Goal: Transaction & Acquisition: Purchase product/service

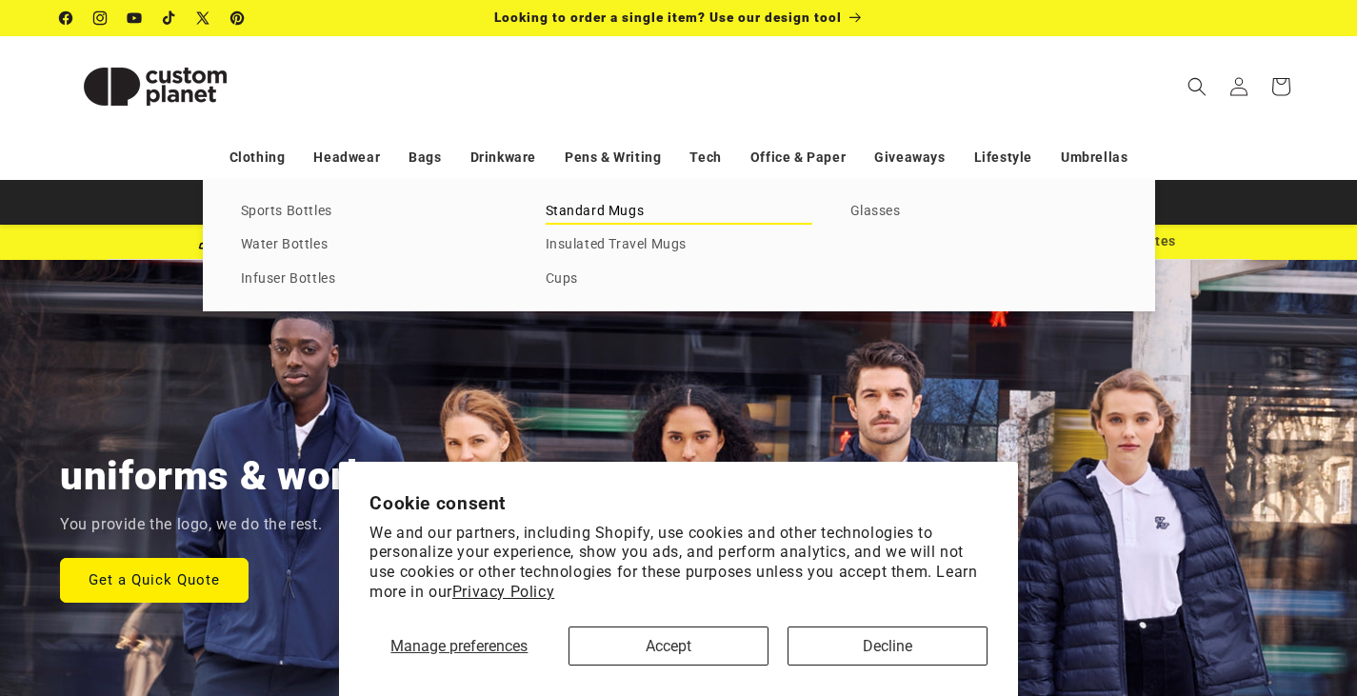
click at [577, 208] on link "Standard Mugs" at bounding box center [678, 212] width 267 height 26
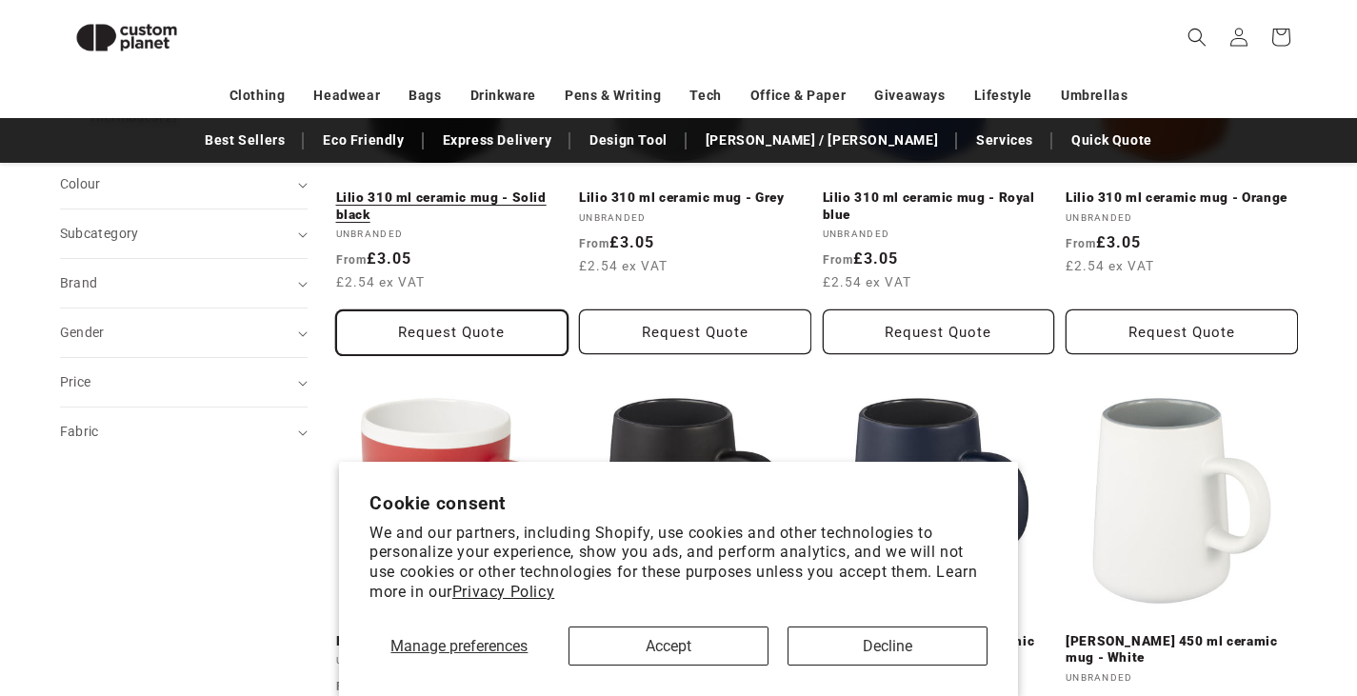
scroll to position [450, 0]
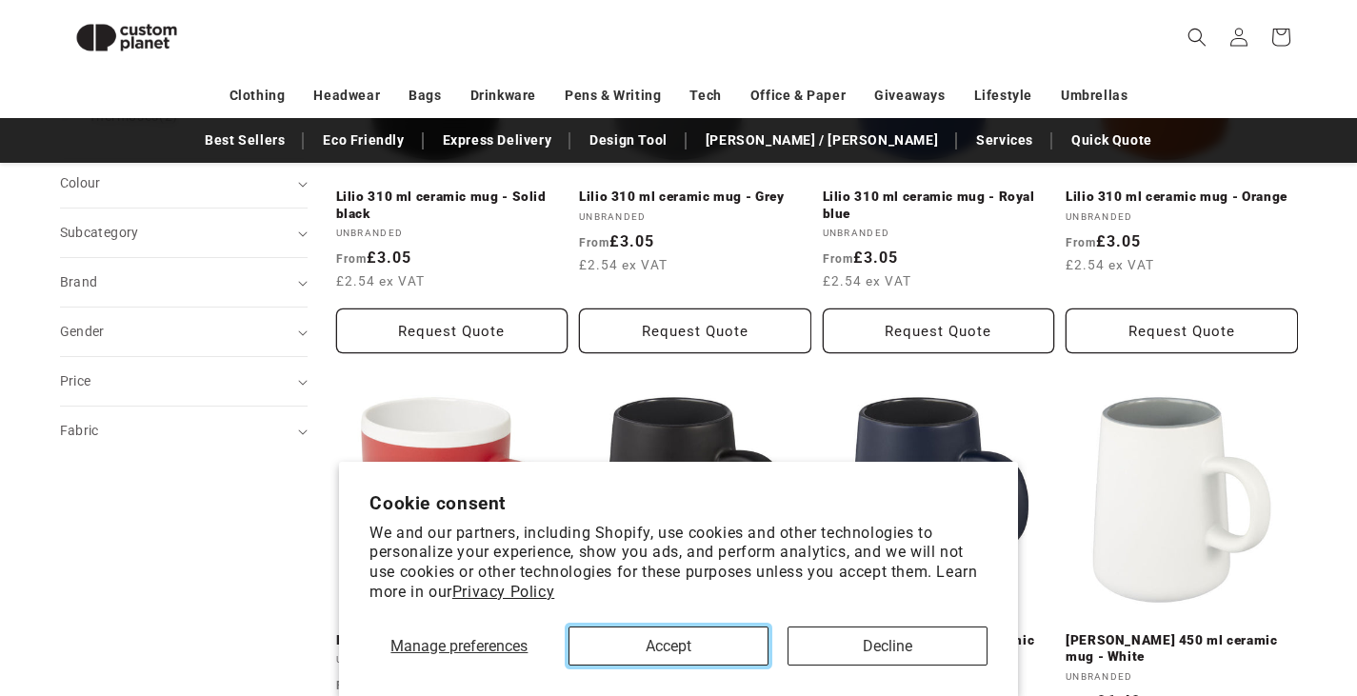
click at [740, 643] on button "Accept" at bounding box center [668, 645] width 200 height 39
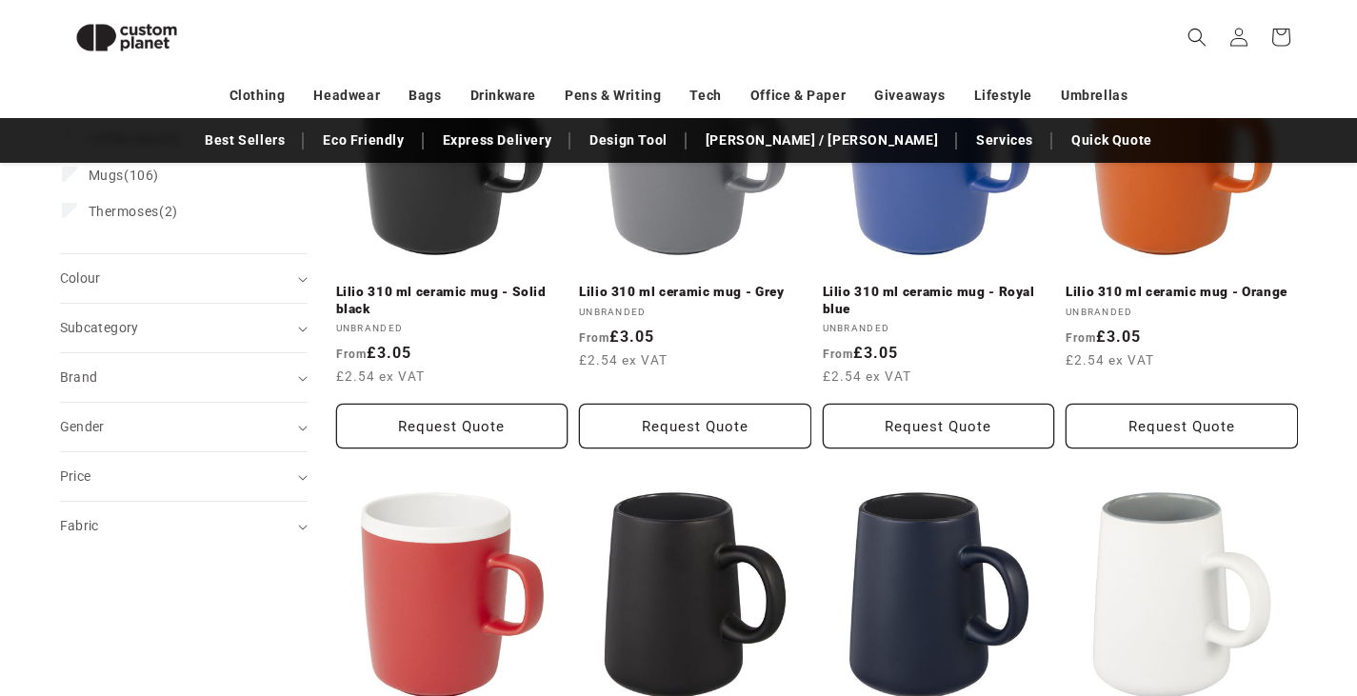
scroll to position [165, 0]
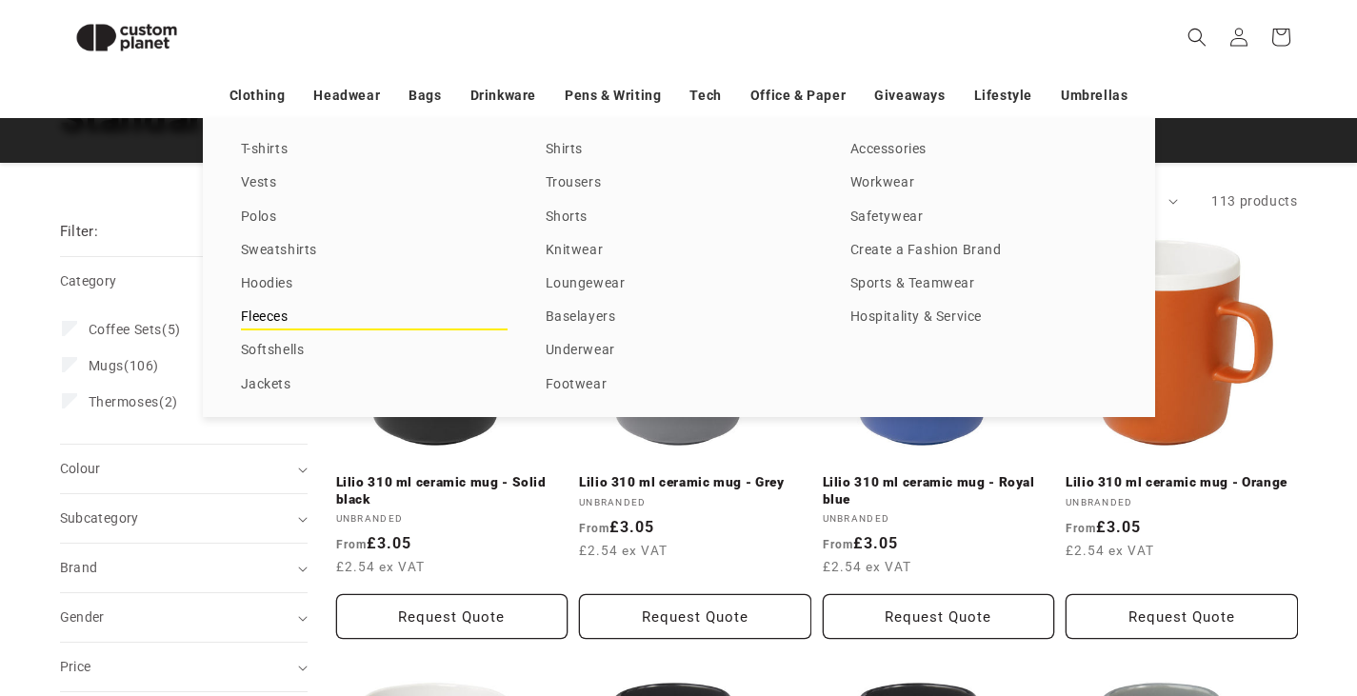
click at [272, 320] on link "Fleeces" at bounding box center [374, 318] width 267 height 26
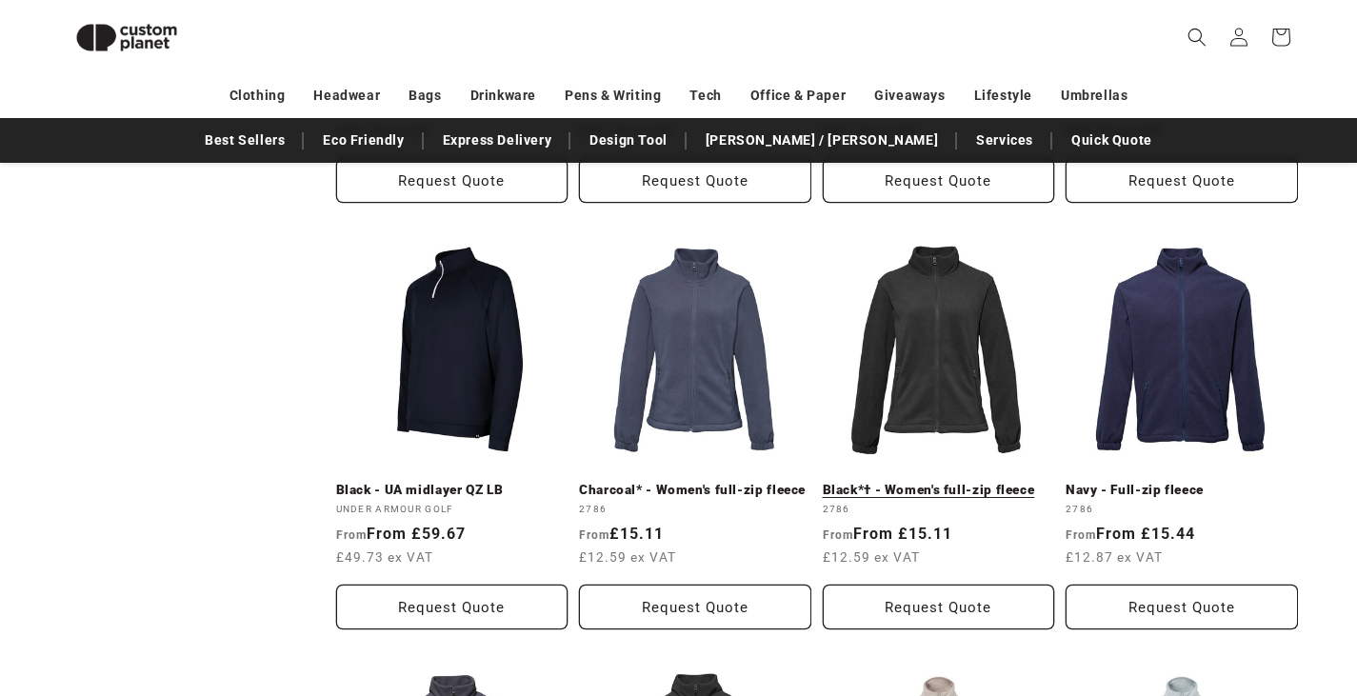
scroll to position [1021, 0]
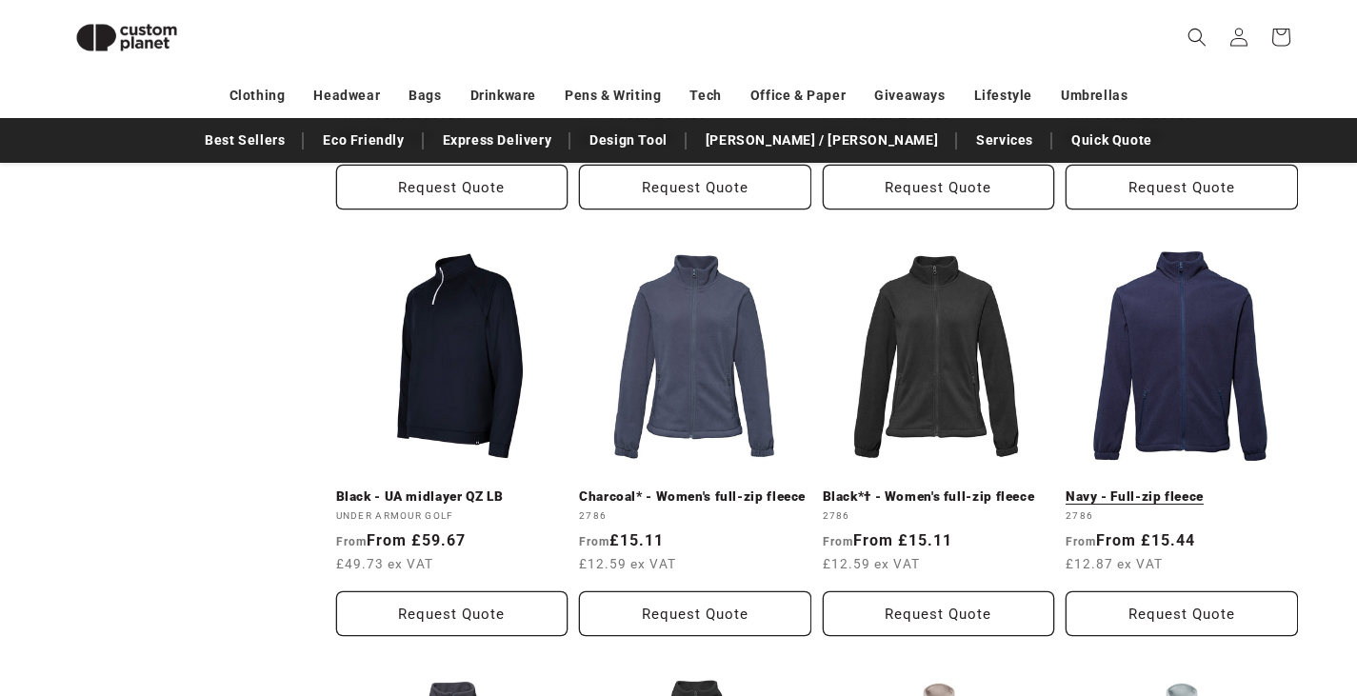
click at [1142, 488] on link "Navy - Full-zip fleece" at bounding box center [1181, 496] width 232 height 17
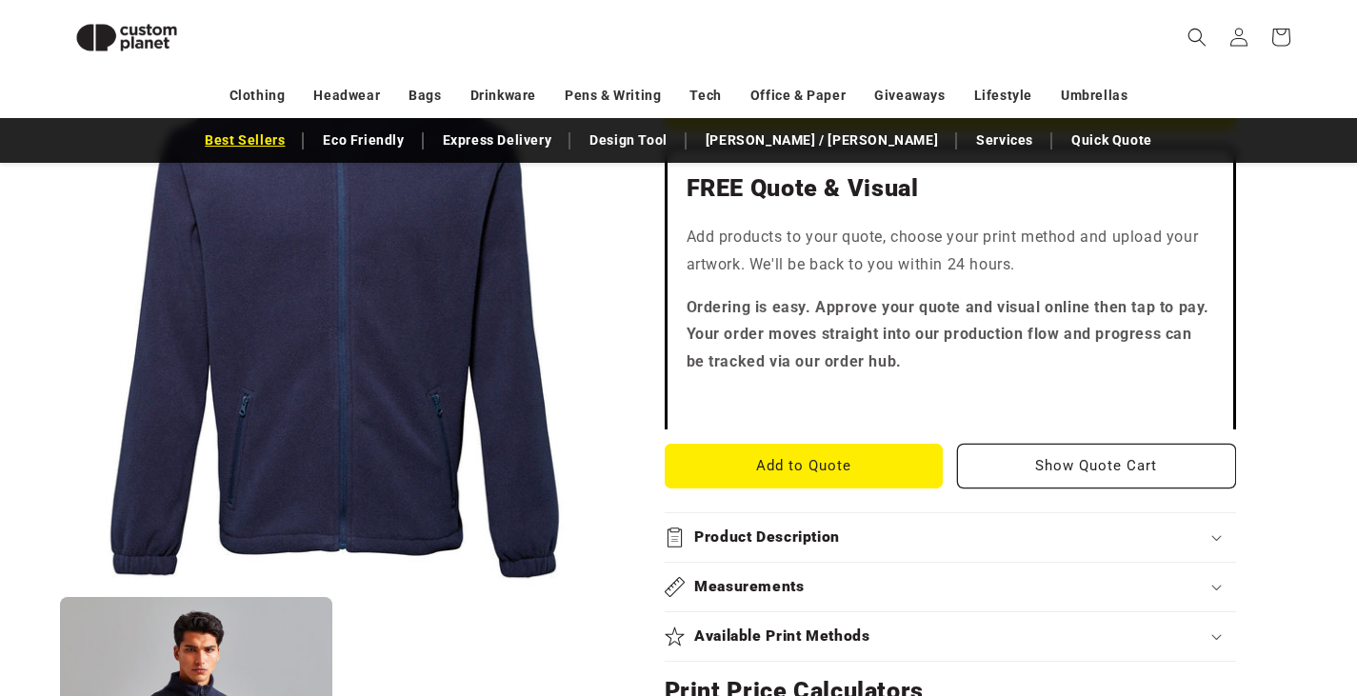
scroll to position [450, 0]
